Goal: Information Seeking & Learning: Learn about a topic

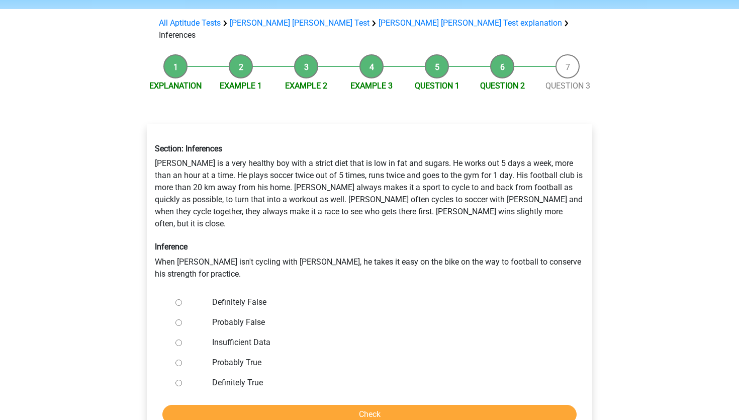
scroll to position [74, 0]
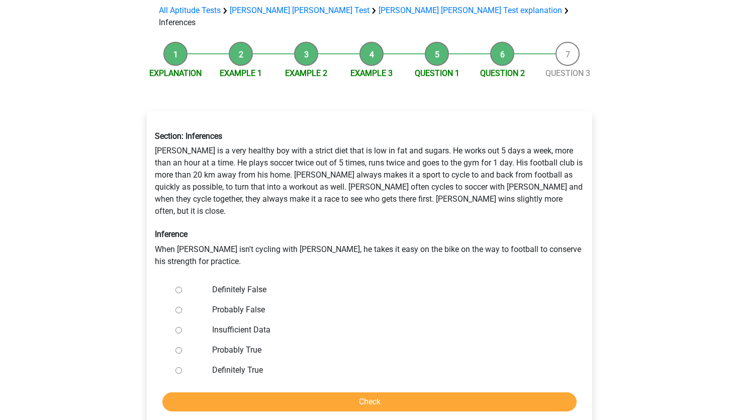
click at [236, 284] on label "Definitely False" at bounding box center [386, 290] width 348 height 12
click at [182, 287] on input "Definitely False" at bounding box center [178, 290] width 7 height 7
radio input "true"
click at [262, 392] on input "Check" at bounding box center [369, 401] width 414 height 19
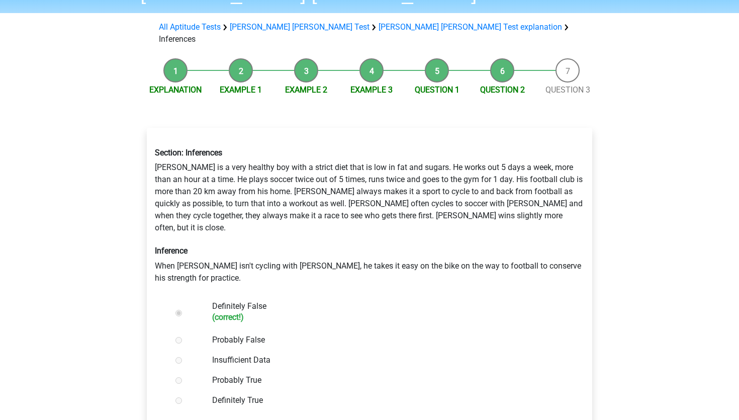
scroll to position [153, 0]
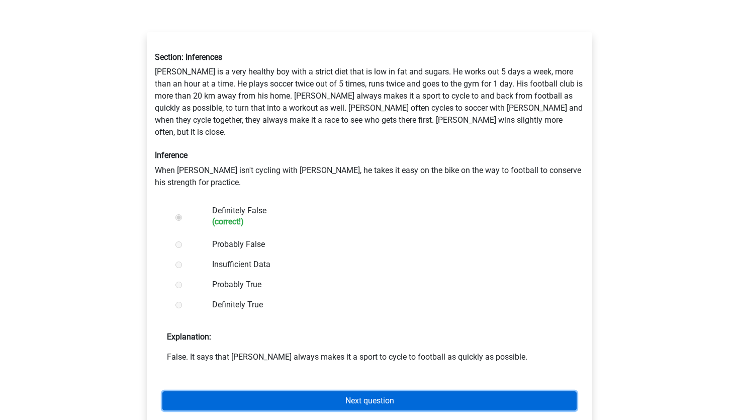
click at [273, 391] on link "Next question" at bounding box center [369, 400] width 414 height 19
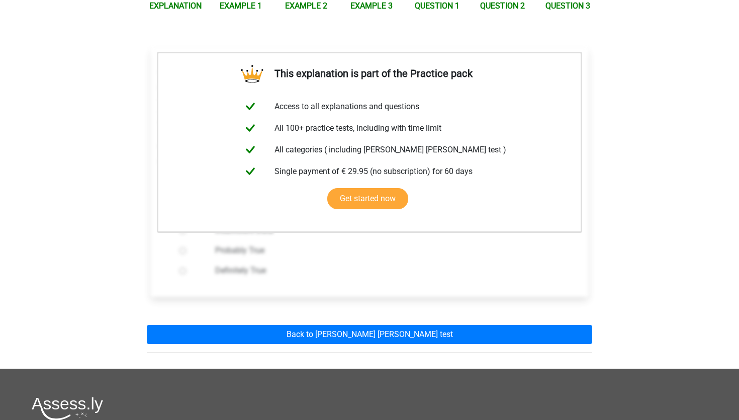
scroll to position [180, 0]
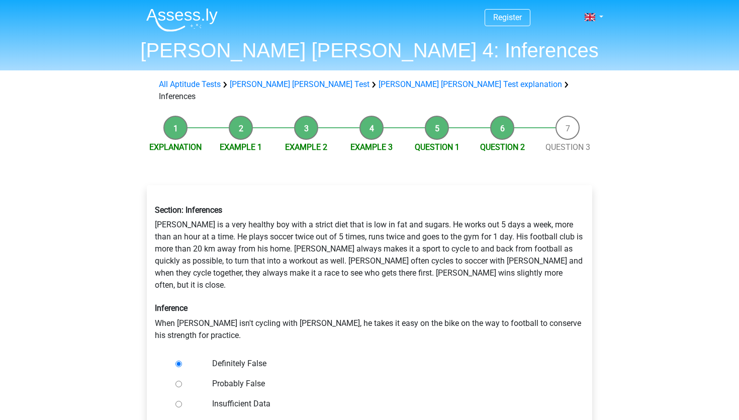
scroll to position [74, 0]
